Goal: Task Accomplishment & Management: Complete application form

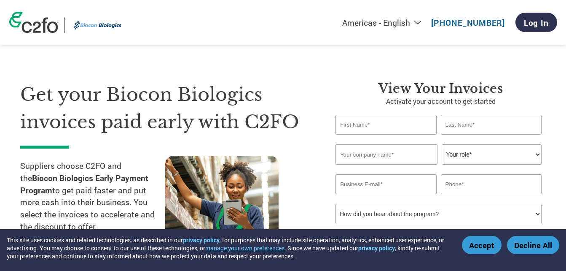
click at [393, 122] on input "text" at bounding box center [386, 125] width 101 height 20
type input "PANKAJ"
type input "[DEMOGRAPHIC_DATA]"
click at [374, 154] on input "VARDHMANTUBE MILL" at bounding box center [387, 154] width 102 height 20
type input "VARDHMAN TUBE MILL"
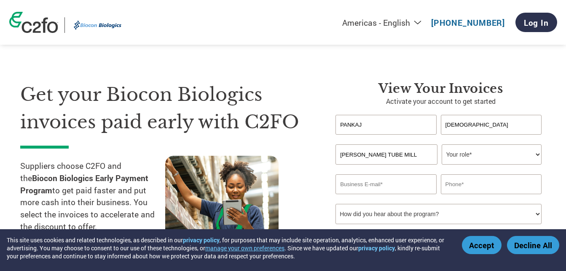
click at [469, 147] on select "Your role* CFO Controller Credit Manager Finance Director Treasurer CEO Preside…" at bounding box center [492, 154] width 100 height 20
select select "OWNER_FOUNDER"
click at [442, 144] on select "Your role* CFO Controller Credit Manager Finance Director Treasurer CEO Preside…" at bounding box center [492, 154] width 100 height 20
click at [380, 185] on input "email" at bounding box center [386, 184] width 101 height 20
type input "INFO@VARDHMANTUBE.COM"
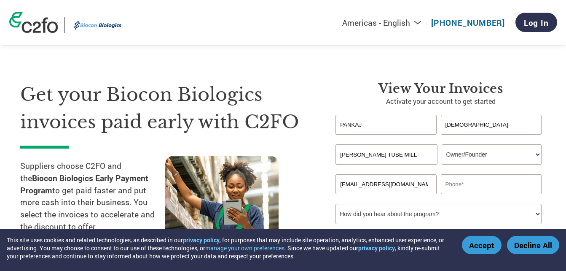
click at [483, 184] on input "text" at bounding box center [491, 184] width 101 height 20
type input "9833203784"
click at [394, 210] on select "How did you hear about the program? Received a letter Email Social Media Online…" at bounding box center [439, 214] width 206 height 20
select select "Email"
click at [336, 204] on select "How did you hear about the program? Received a letter Email Social Media Online…" at bounding box center [439, 214] width 206 height 20
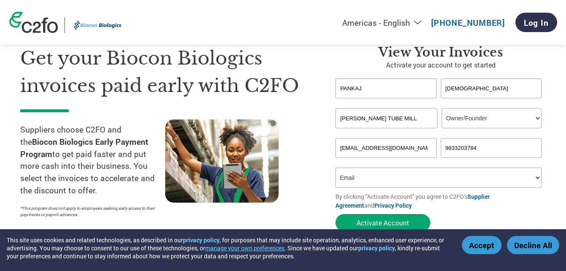
scroll to position [84, 0]
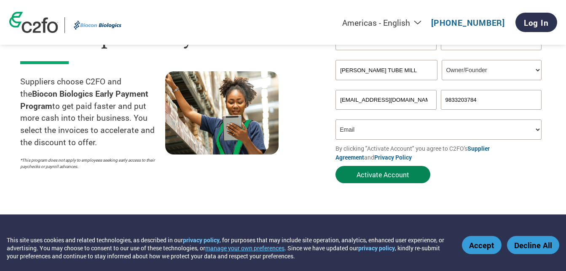
click at [399, 173] on button "Activate Account" at bounding box center [383, 174] width 95 height 17
click at [391, 84] on div "Invalid company name or company name is too long" at bounding box center [439, 83] width 206 height 5
click at [398, 93] on input "INFO@VARDHMANTUBE.COM" at bounding box center [386, 100] width 101 height 20
drag, startPoint x: 377, startPoint y: 99, endPoint x: 334, endPoint y: 99, distance: 43.4
click at [334, 99] on div "View Your Invoices Activate your account to get started PANKAJ JAIN Invalid fir…" at bounding box center [434, 92] width 223 height 191
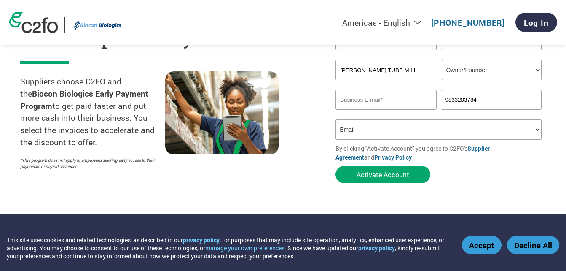
click at [359, 97] on input "email" at bounding box center [386, 100] width 101 height 20
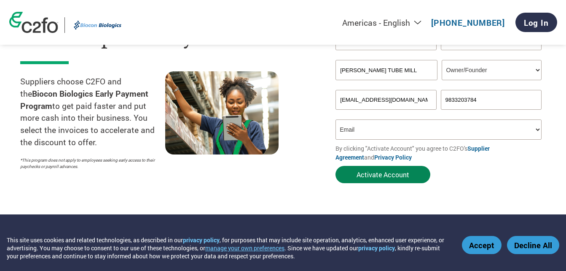
click at [396, 172] on button "Activate Account" at bounding box center [383, 174] width 95 height 17
click at [334, 122] on div "View Your Invoices Activate your account to get started PANKAJ JAIN Invalid fir…" at bounding box center [434, 92] width 223 height 191
click at [367, 104] on input "INFO@VARDHMANTUBE.COM" at bounding box center [386, 100] width 101 height 20
click at [338, 132] on select "How did you hear about the program? Received a letter Email Social Media Online…" at bounding box center [439, 129] width 206 height 20
click at [336, 119] on select "How did you hear about the program? Received a letter Email Social Media Online…" at bounding box center [439, 129] width 206 height 20
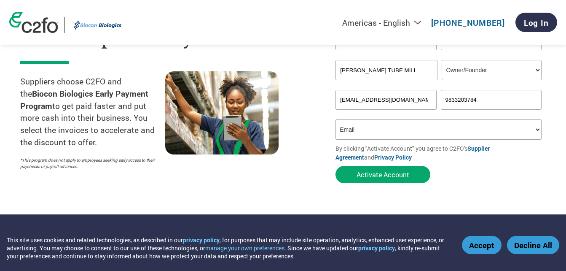
click at [387, 102] on input "INFO@VARDHMANTUBE.COM" at bounding box center [386, 100] width 101 height 20
drag, startPoint x: 418, startPoint y: 99, endPoint x: 345, endPoint y: 99, distance: 73.0
click at [345, 99] on input "INFO@VARDHMANTUBE.COM" at bounding box center [386, 100] width 101 height 20
type input "I"
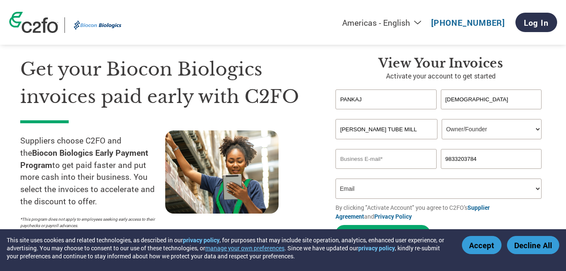
scroll to position [42, 0]
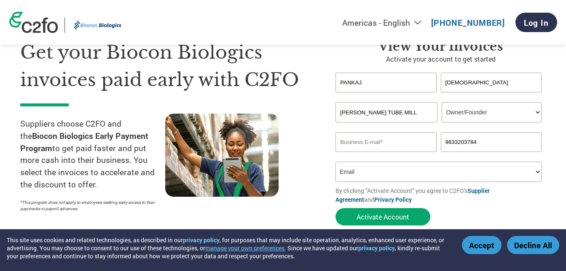
click at [354, 142] on input "email" at bounding box center [386, 142] width 101 height 20
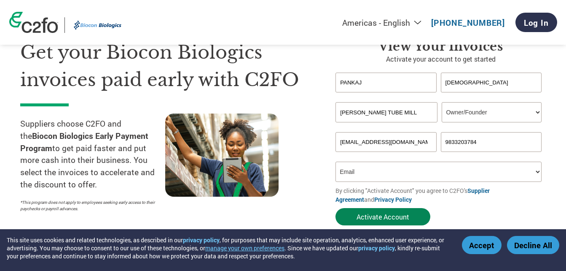
type input "VTMTUBES@GMAIL.COM"
click at [337, 218] on button "Activate Account" at bounding box center [383, 216] width 95 height 17
drag, startPoint x: 417, startPoint y: 139, endPoint x: 335, endPoint y: 140, distance: 81.8
click at [335, 140] on div "View Your Invoices Activate your account to get started PANKAJ JAIN Invalid fir…" at bounding box center [434, 134] width 223 height 191
click at [382, 216] on button "Activate Account" at bounding box center [383, 216] width 95 height 17
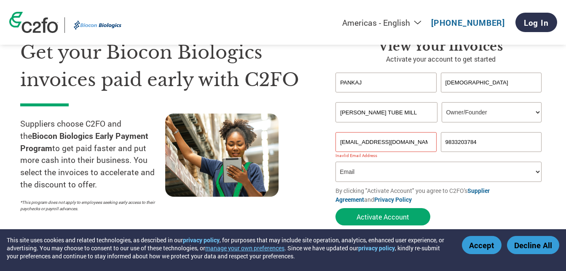
click at [364, 170] on select "How did you hear about the program? Received a letter Email Social Media Online…" at bounding box center [439, 172] width 206 height 20
drag, startPoint x: 426, startPoint y: 142, endPoint x: 337, endPoint y: 141, distance: 88.2
click at [337, 141] on input "INFO@VARDHMANTUBE.COM" at bounding box center [386, 142] width 101 height 20
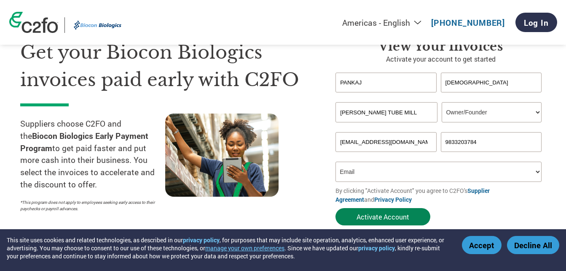
type input "[EMAIL_ADDRESS][DOMAIN_NAME]"
click at [367, 210] on button "Activate Account" at bounding box center [383, 216] width 95 height 17
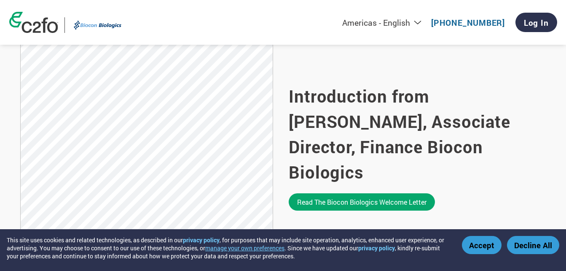
type input "[EMAIL_ADDRESS][DOMAIN_NAME]"
type input "022674905"
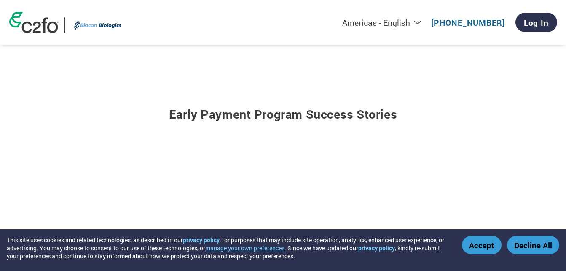
scroll to position [1002, 0]
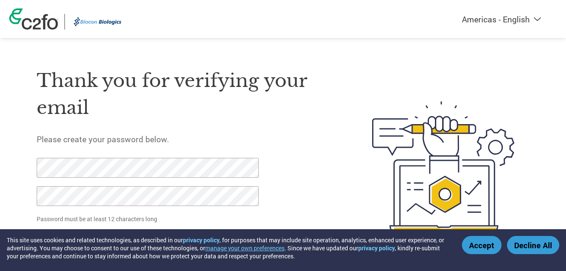
scroll to position [29, 0]
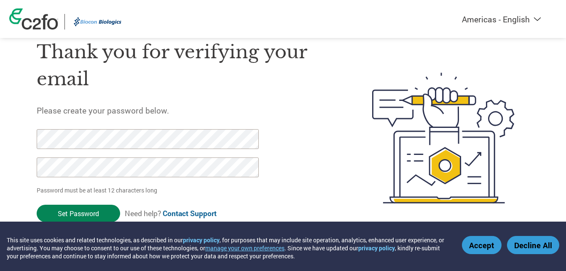
click at [78, 214] on input "Set Password" at bounding box center [79, 213] width 84 height 17
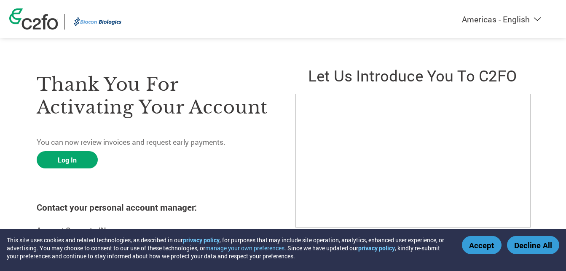
click at [75, 169] on div "Thank you for activating your account You can now review invoices and request e…" at bounding box center [154, 160] width 235 height 210
click at [72, 157] on link "Log In" at bounding box center [67, 159] width 61 height 17
